Goal: Browse casually: Explore the website without a specific task or goal

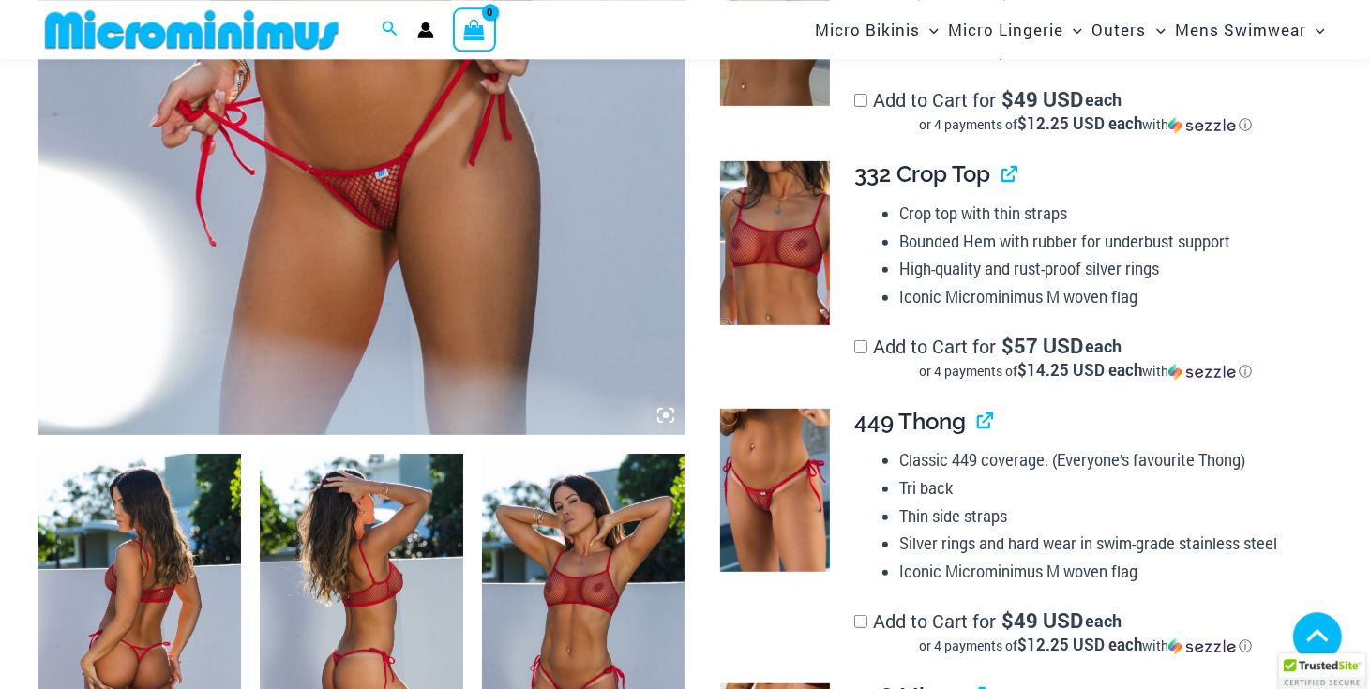
scroll to position [735, 0]
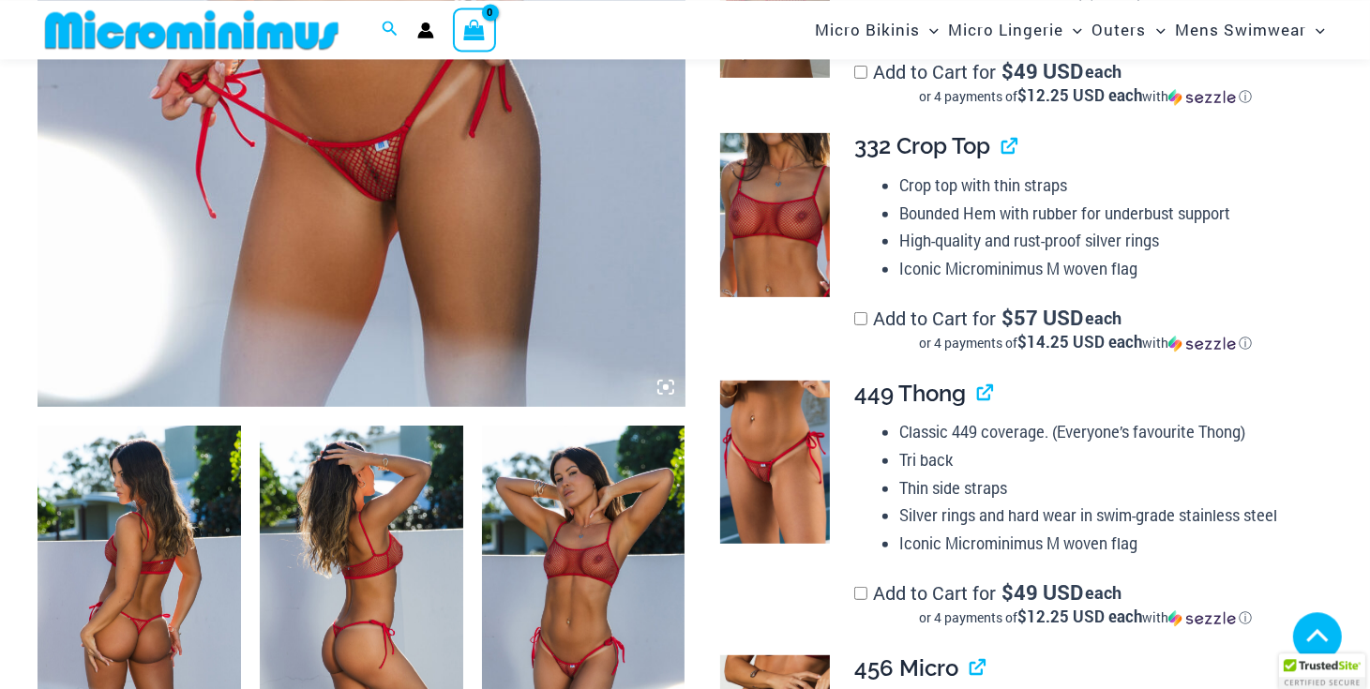
click at [667, 390] on icon at bounding box center [666, 388] width 6 height 6
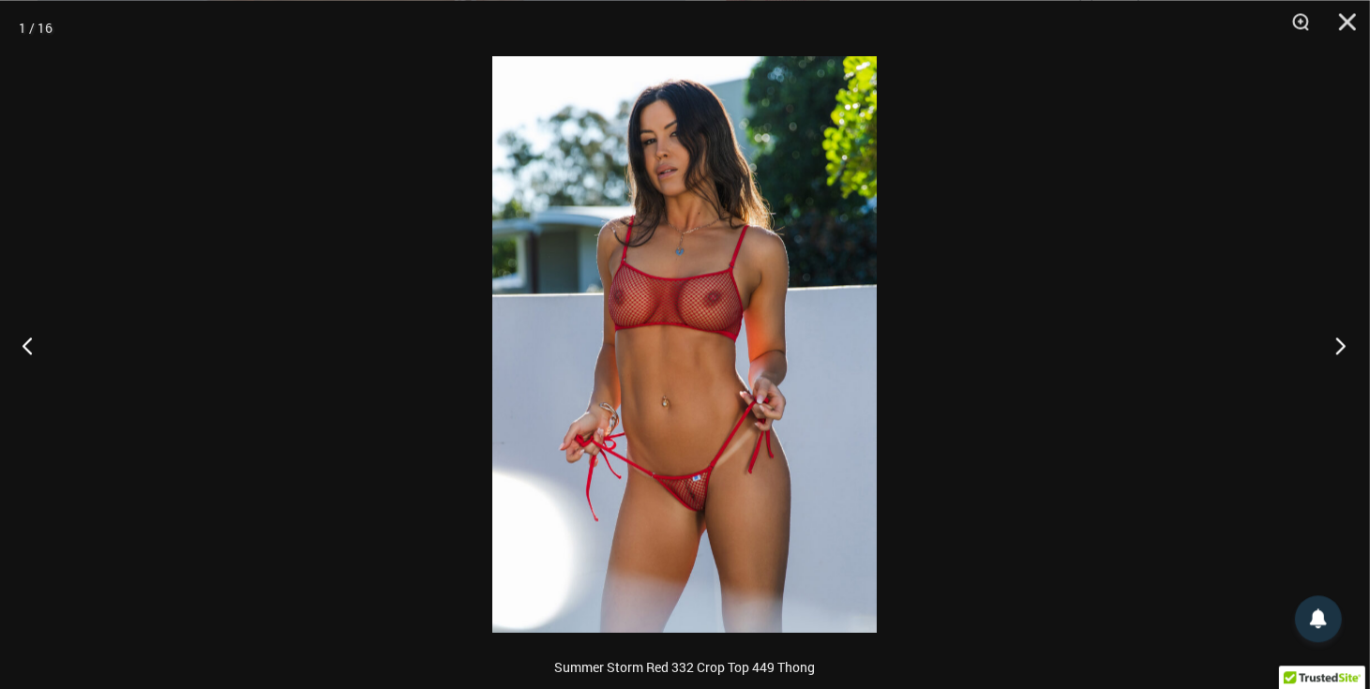
click at [1335, 341] on button "Next" at bounding box center [1335, 345] width 70 height 94
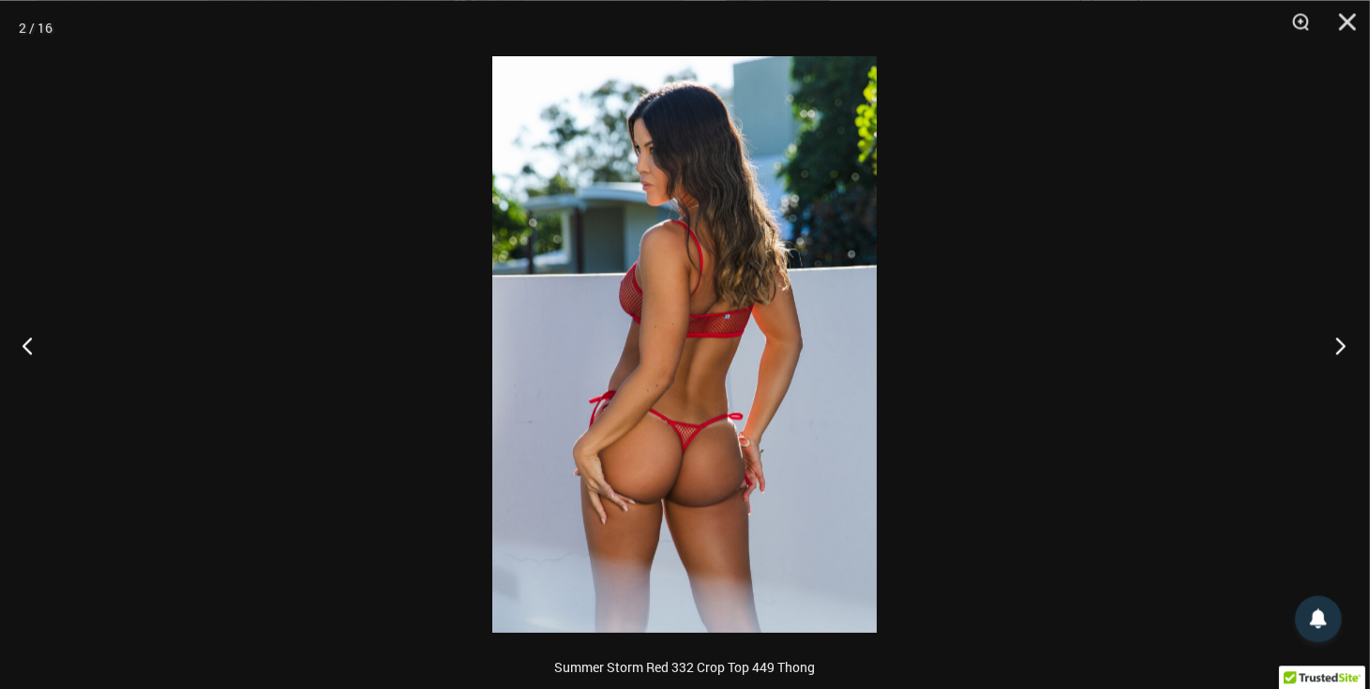
click at [1335, 341] on button "Next" at bounding box center [1335, 345] width 70 height 94
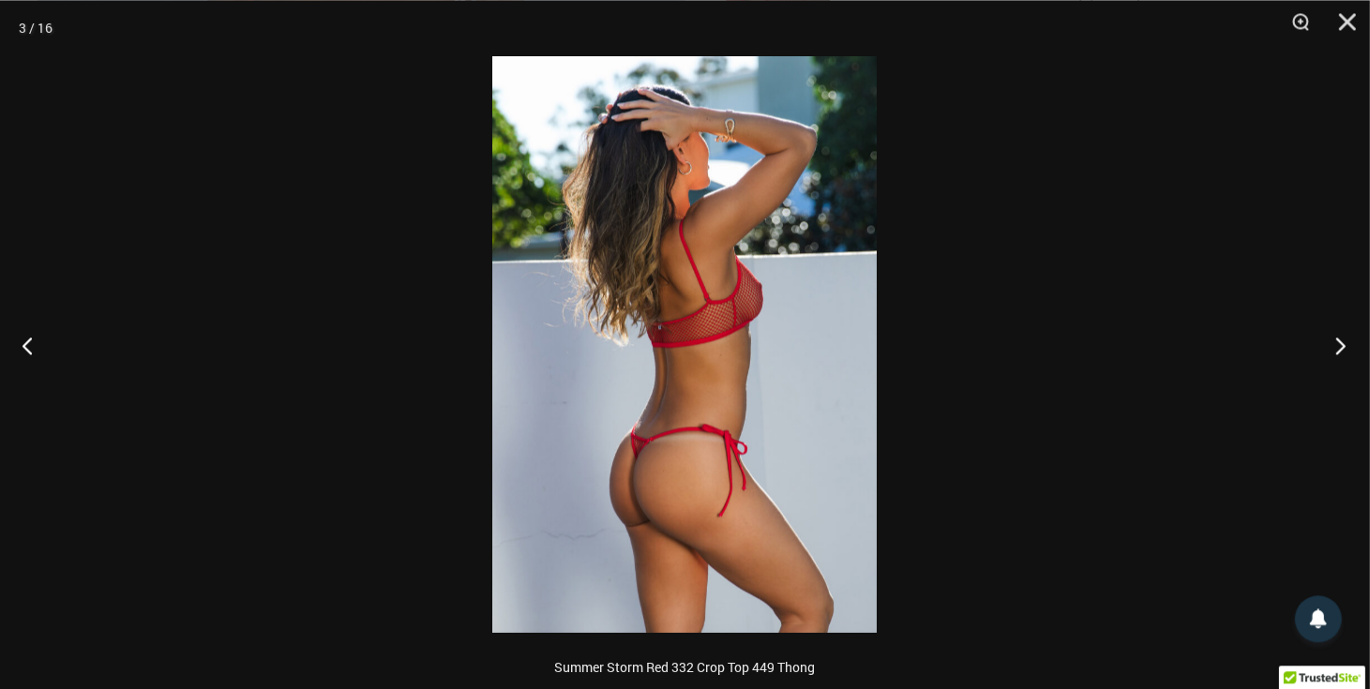
click at [1335, 341] on button "Next" at bounding box center [1335, 345] width 70 height 94
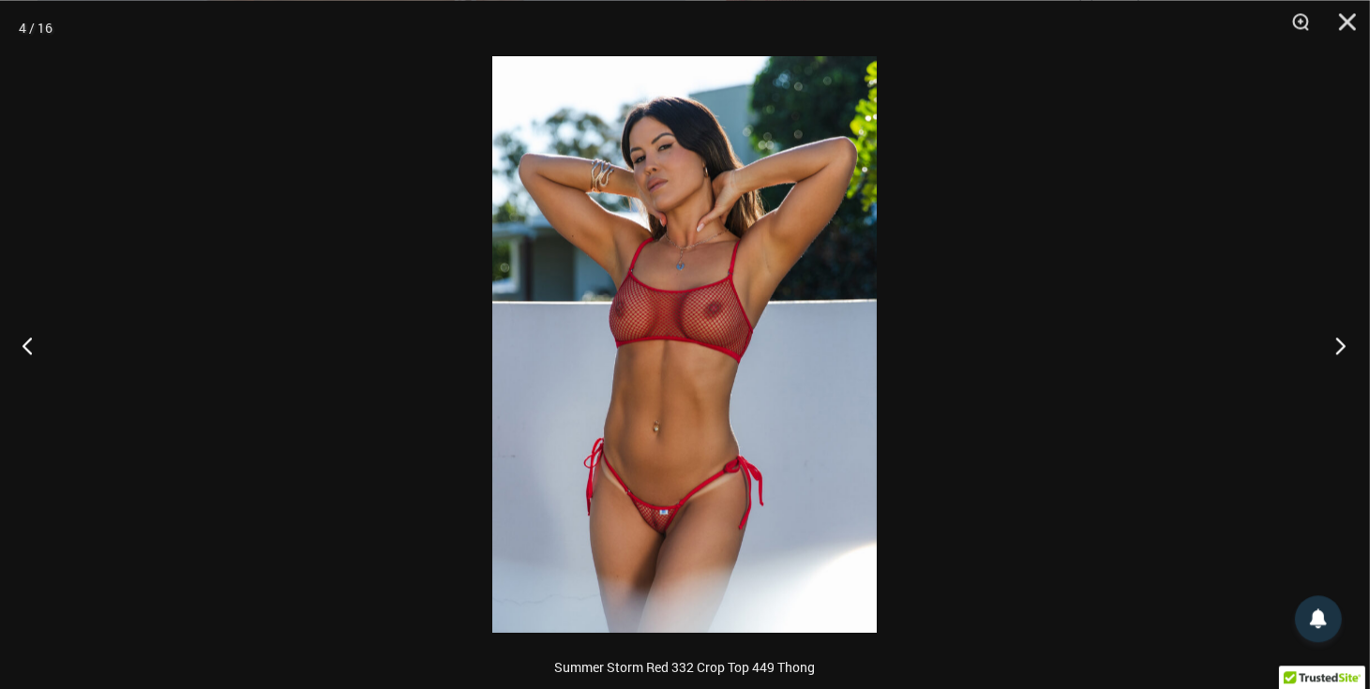
click at [1335, 341] on button "Next" at bounding box center [1335, 345] width 70 height 94
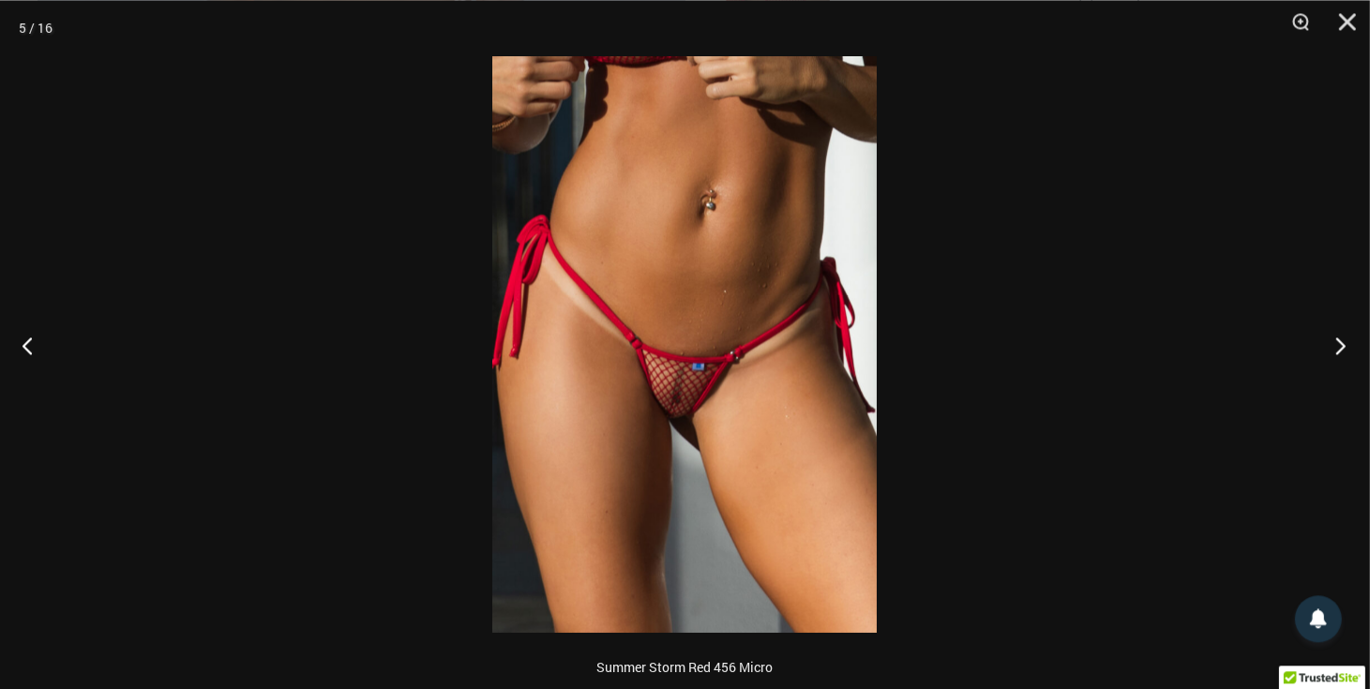
click at [1335, 341] on button "Next" at bounding box center [1335, 345] width 70 height 94
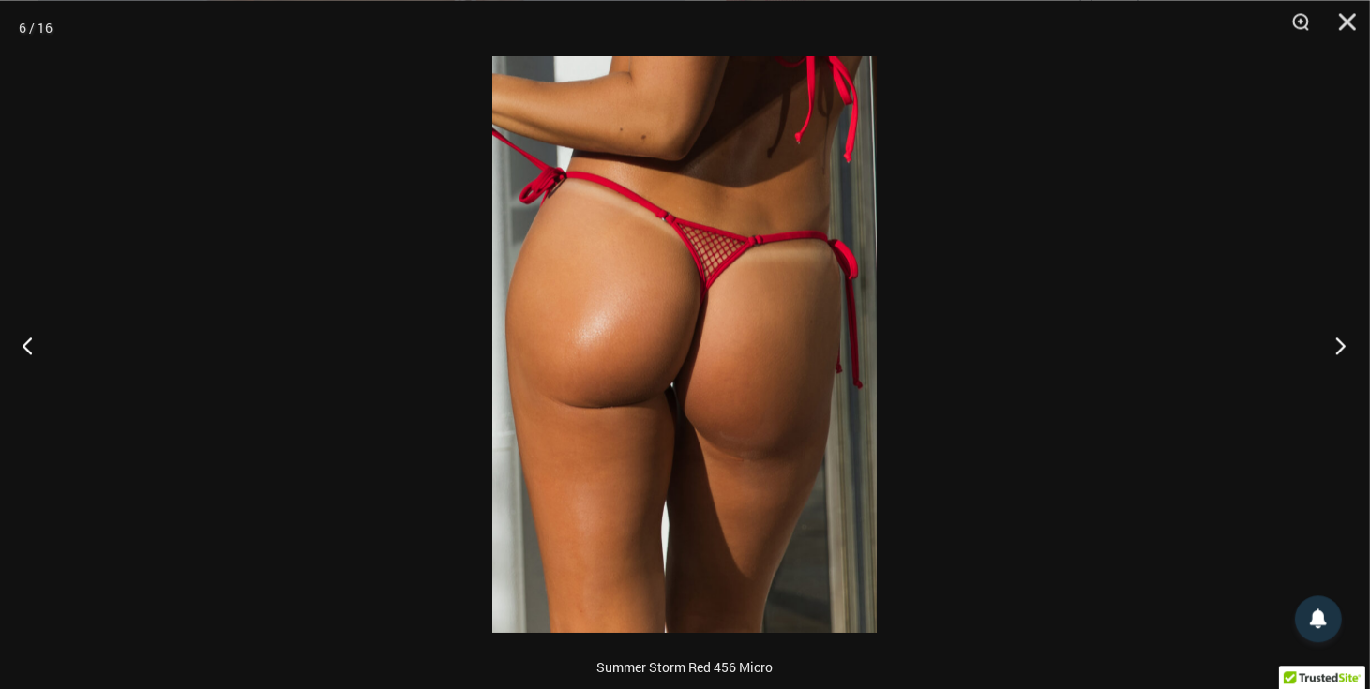
click at [1335, 341] on button "Next" at bounding box center [1335, 345] width 70 height 94
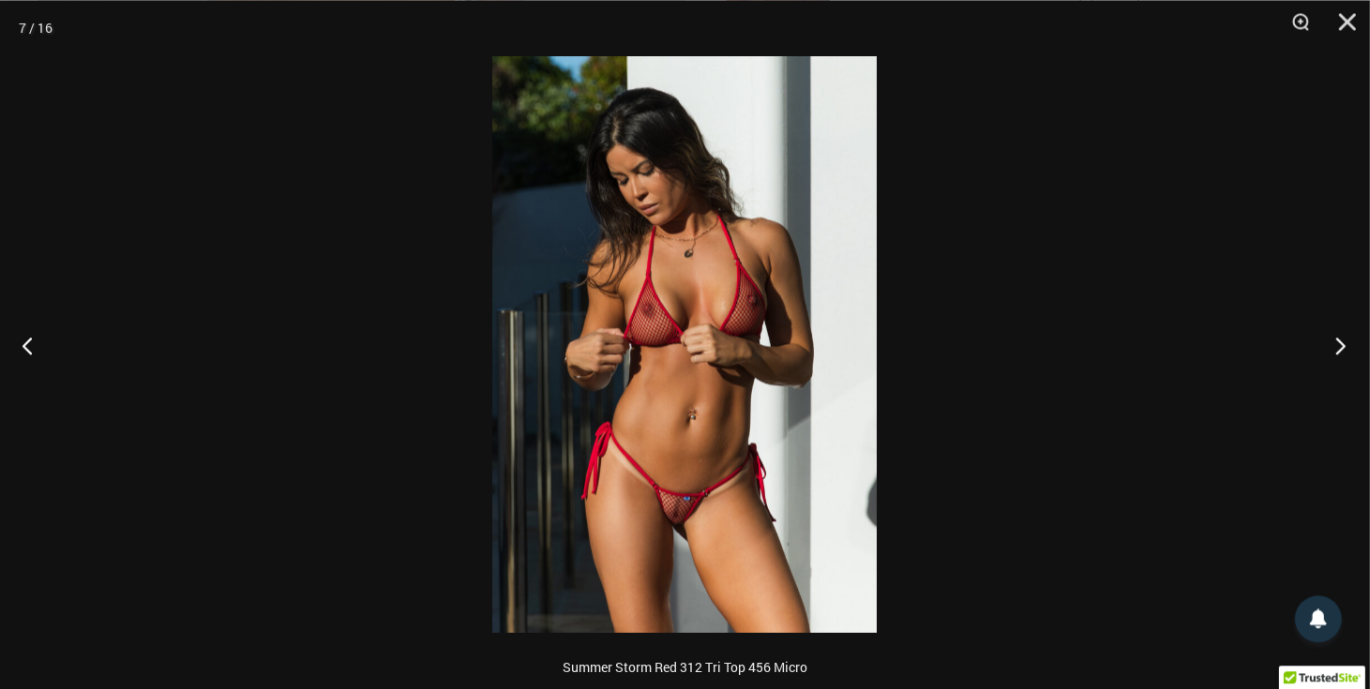
click at [1335, 341] on button "Next" at bounding box center [1335, 345] width 70 height 94
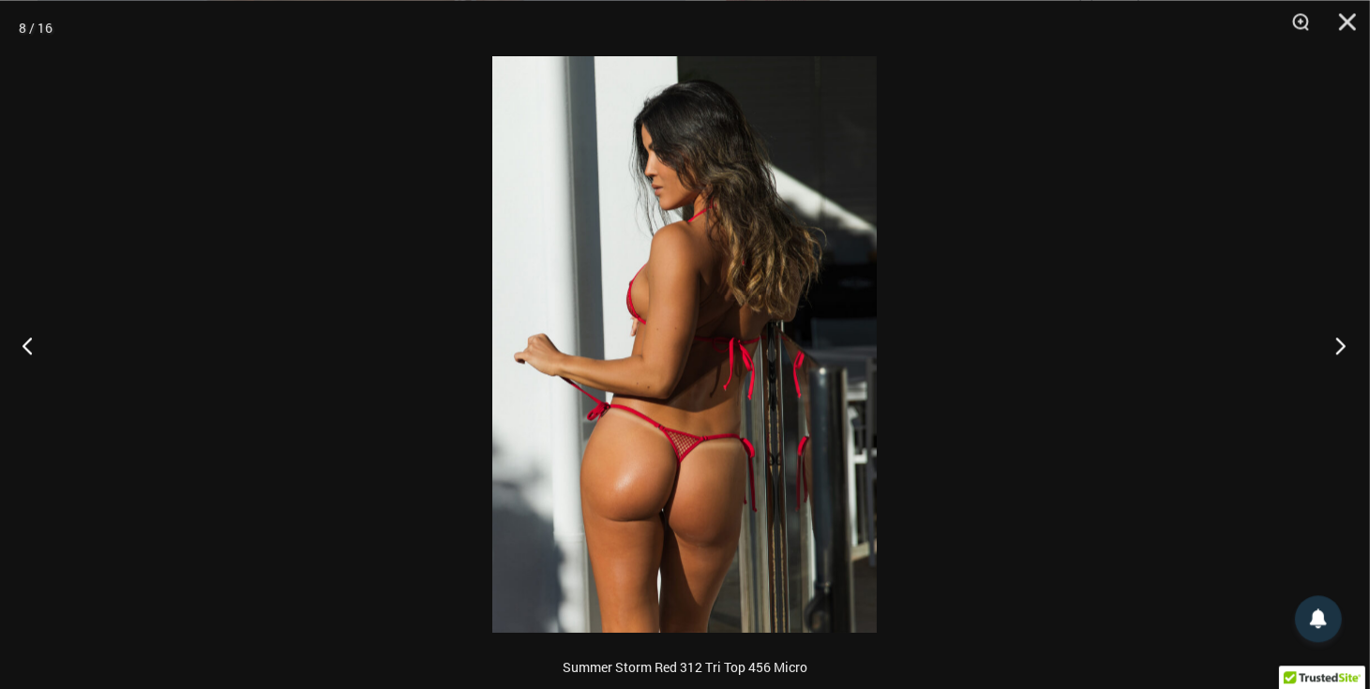
click at [1335, 341] on button "Next" at bounding box center [1335, 345] width 70 height 94
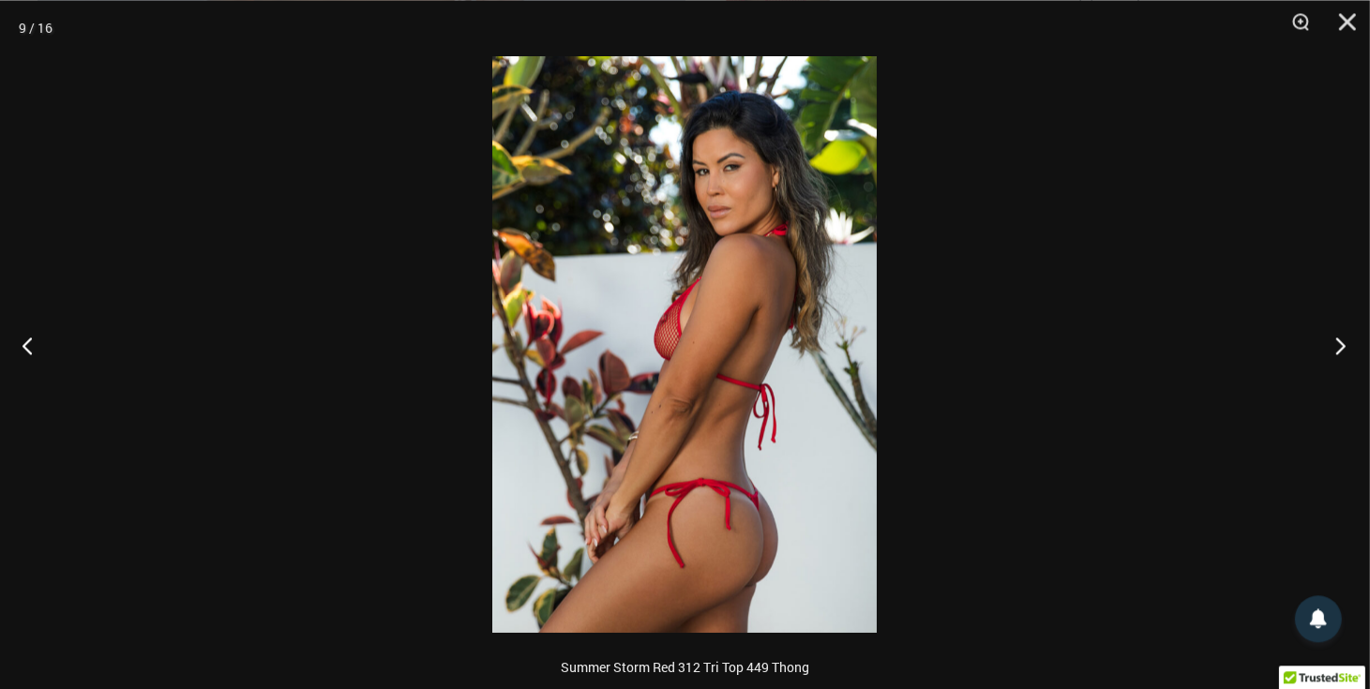
click at [1335, 341] on button "Next" at bounding box center [1335, 345] width 70 height 94
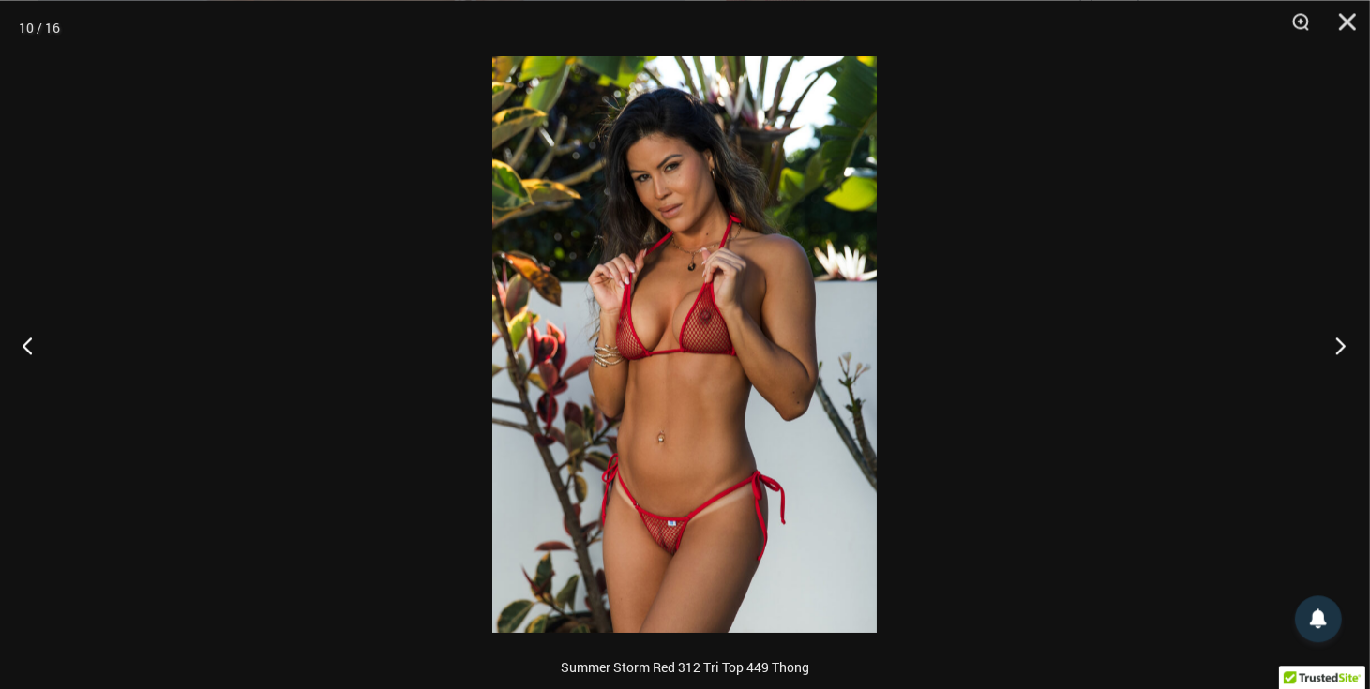
click at [1335, 341] on button "Next" at bounding box center [1335, 345] width 70 height 94
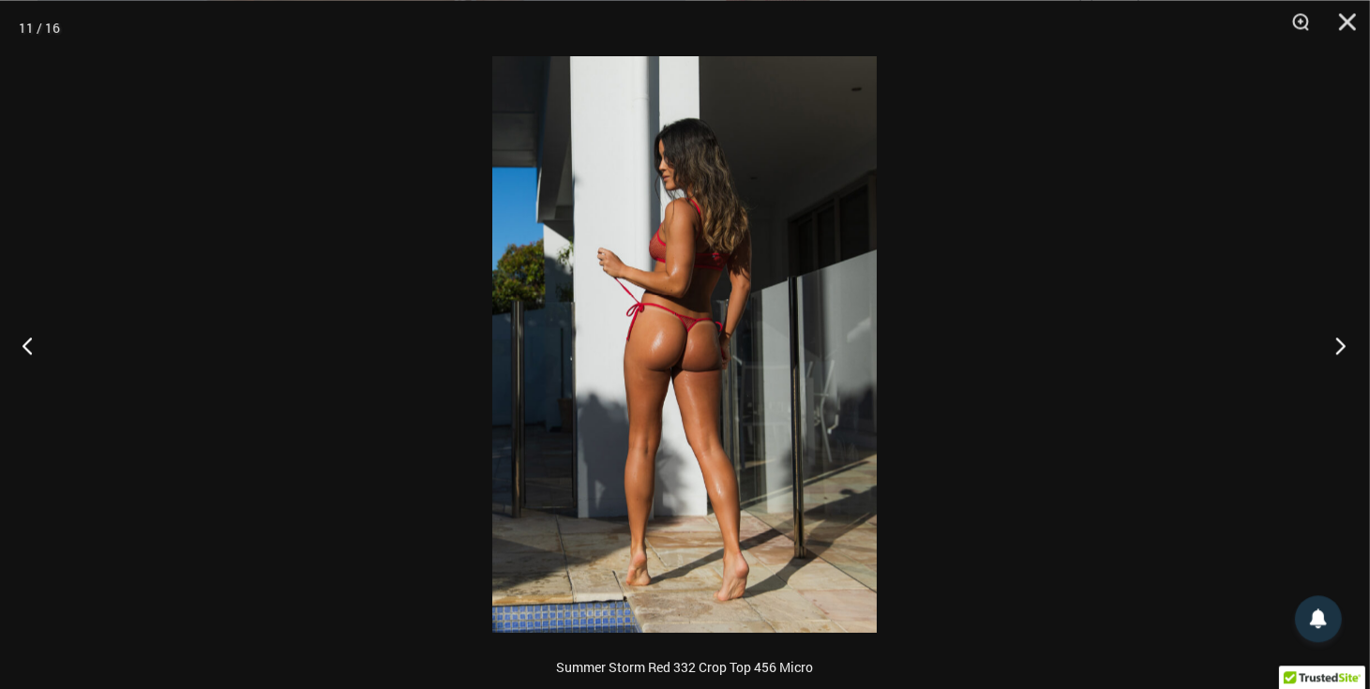
click at [1335, 341] on button "Next" at bounding box center [1335, 345] width 70 height 94
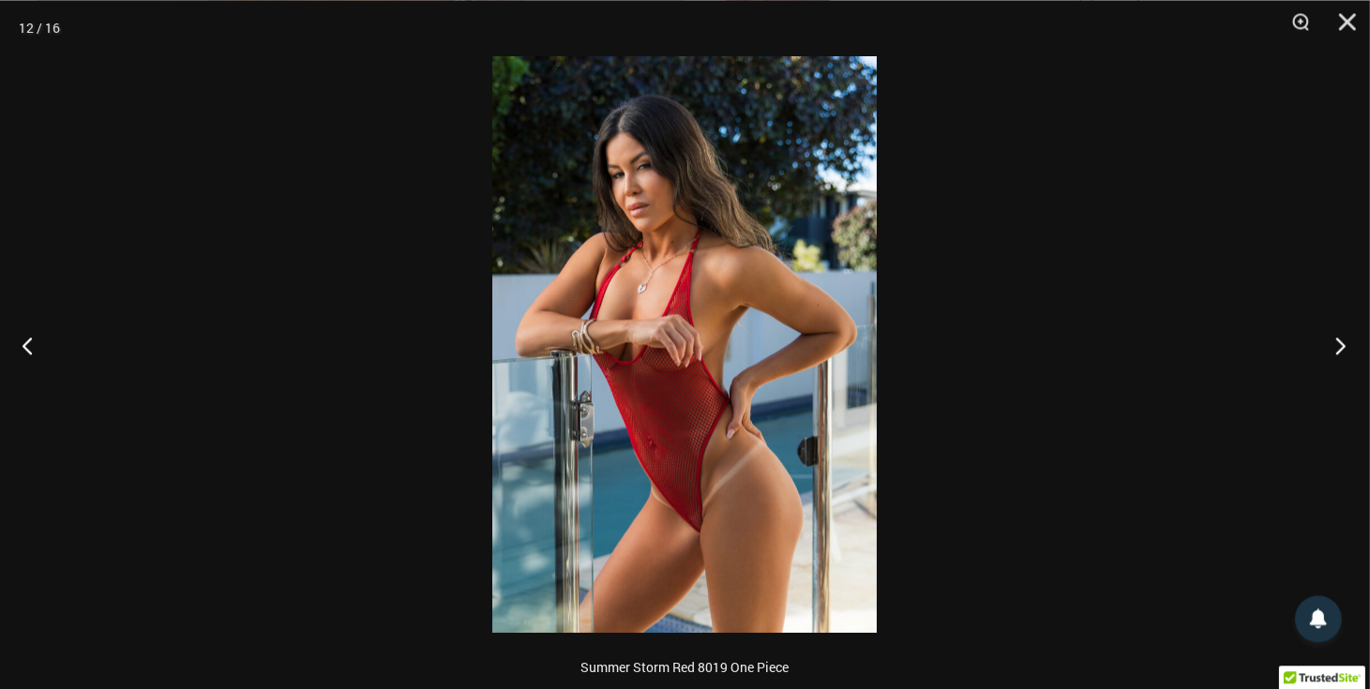
click at [1335, 341] on button "Next" at bounding box center [1335, 345] width 70 height 94
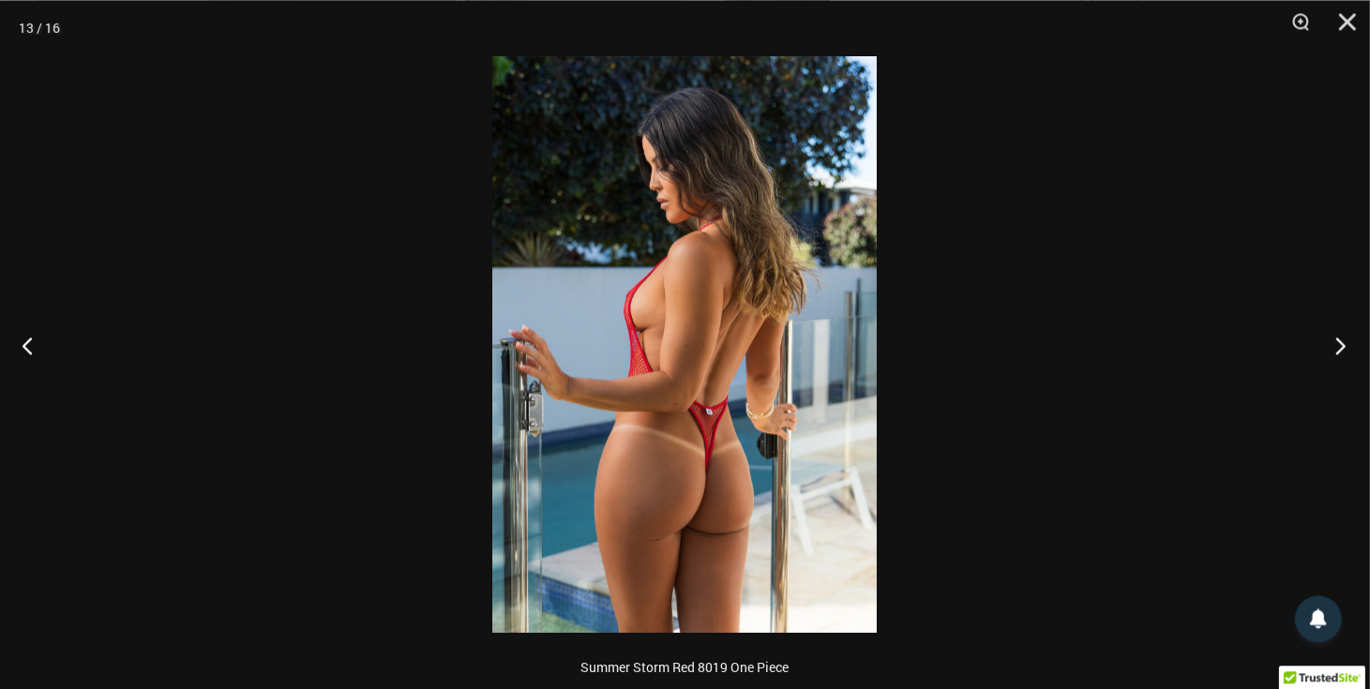
click at [1335, 341] on button "Next" at bounding box center [1335, 345] width 70 height 94
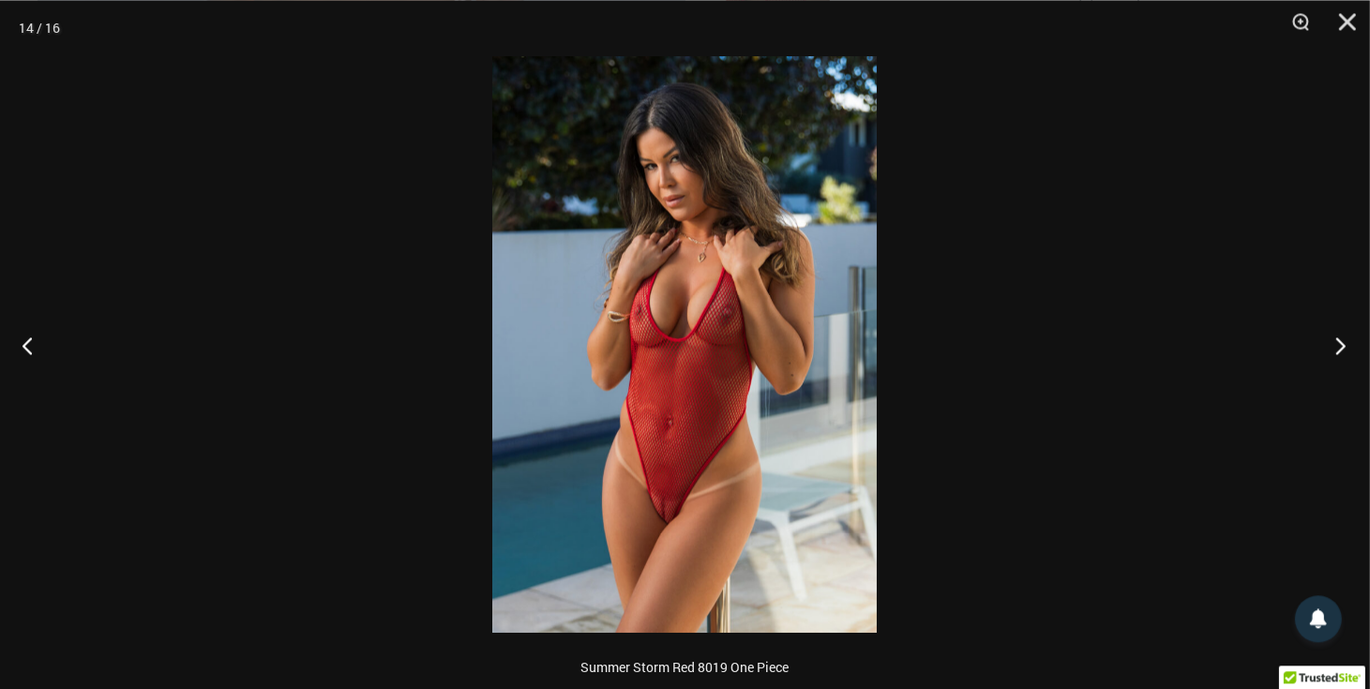
click at [1345, 344] on button "Next" at bounding box center [1335, 345] width 70 height 94
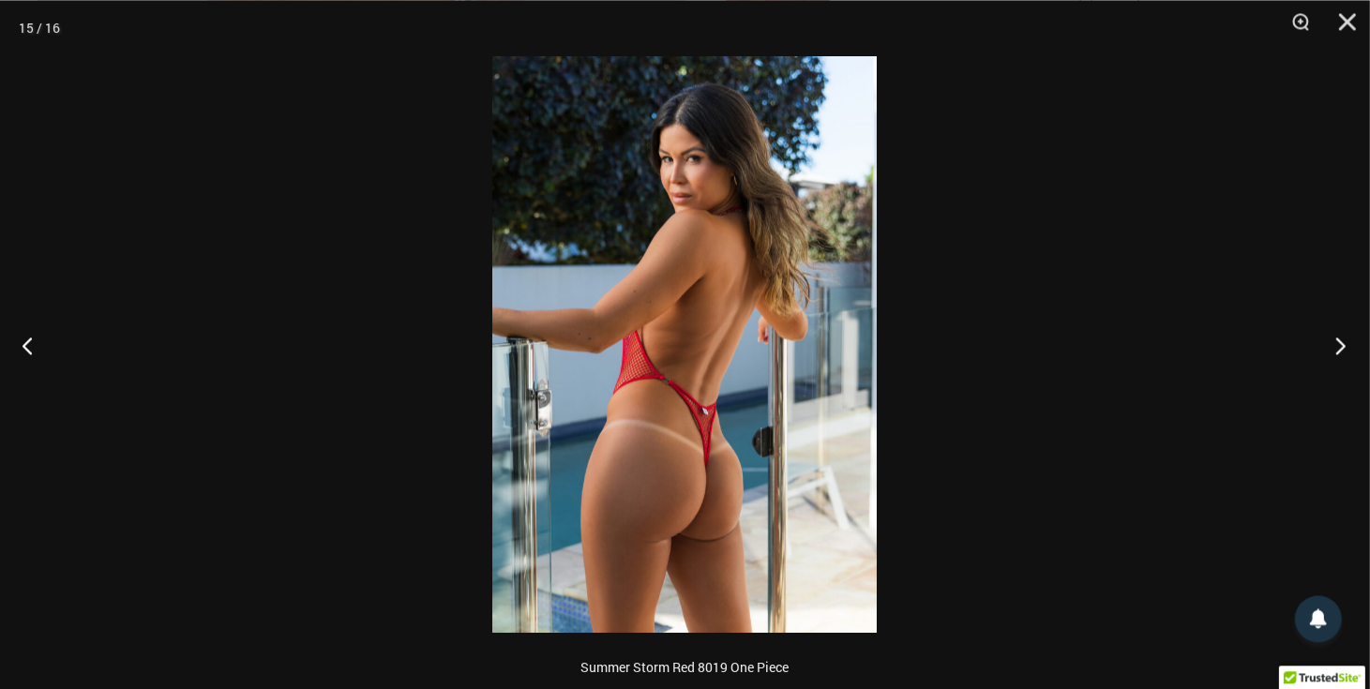
click at [1344, 345] on button "Next" at bounding box center [1335, 345] width 70 height 94
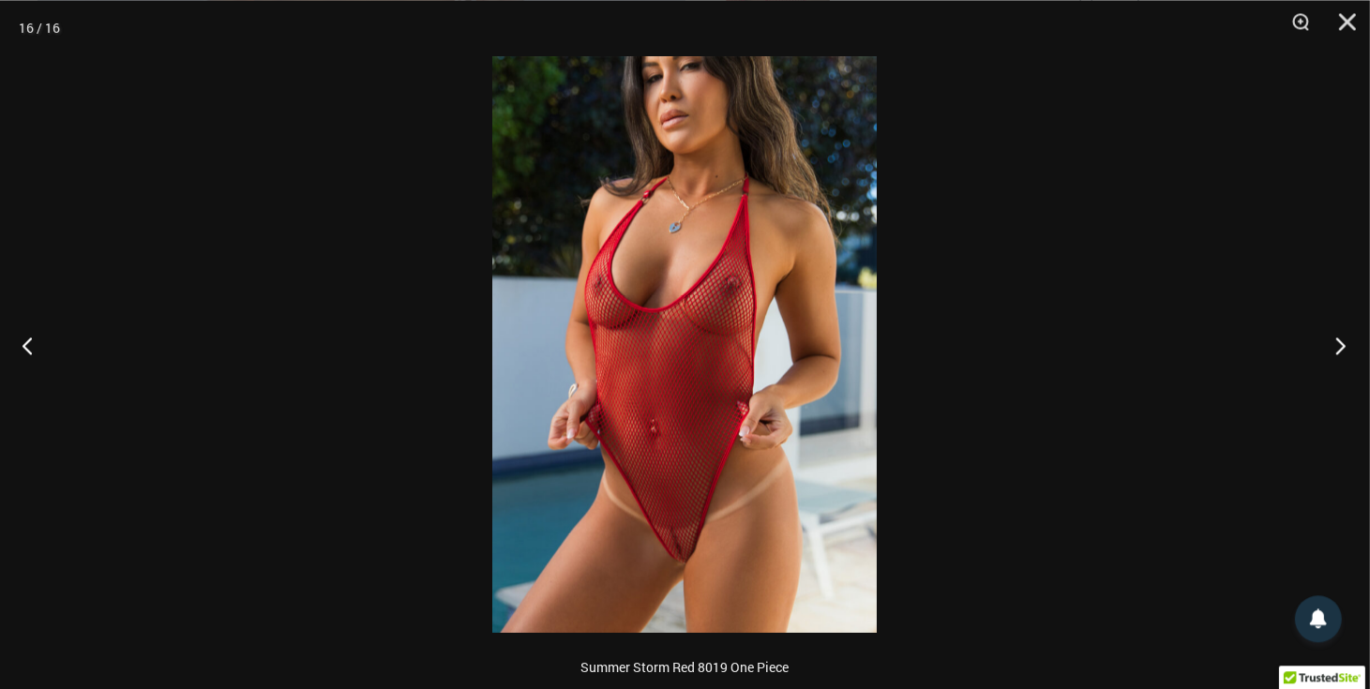
click at [1344, 345] on button "Next" at bounding box center [1335, 345] width 70 height 94
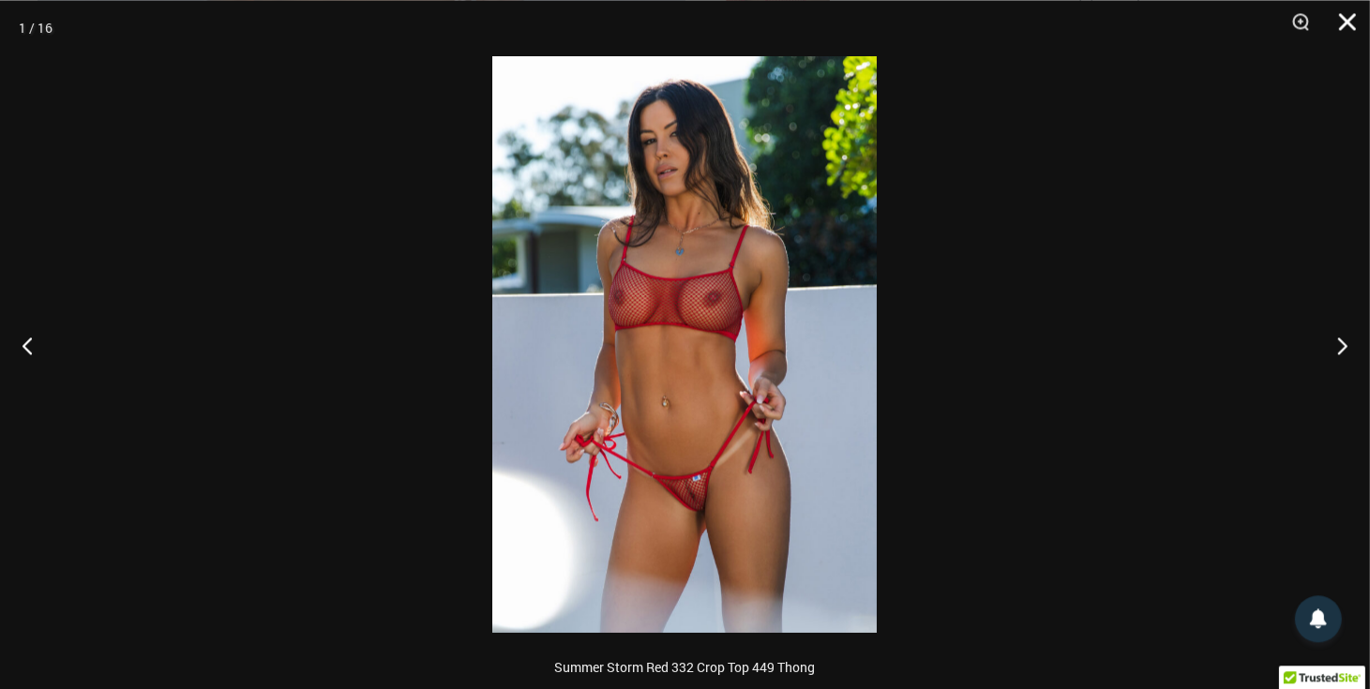
click at [1343, 11] on button "Close" at bounding box center [1341, 28] width 47 height 56
